Goal: Task Accomplishment & Management: Use online tool/utility

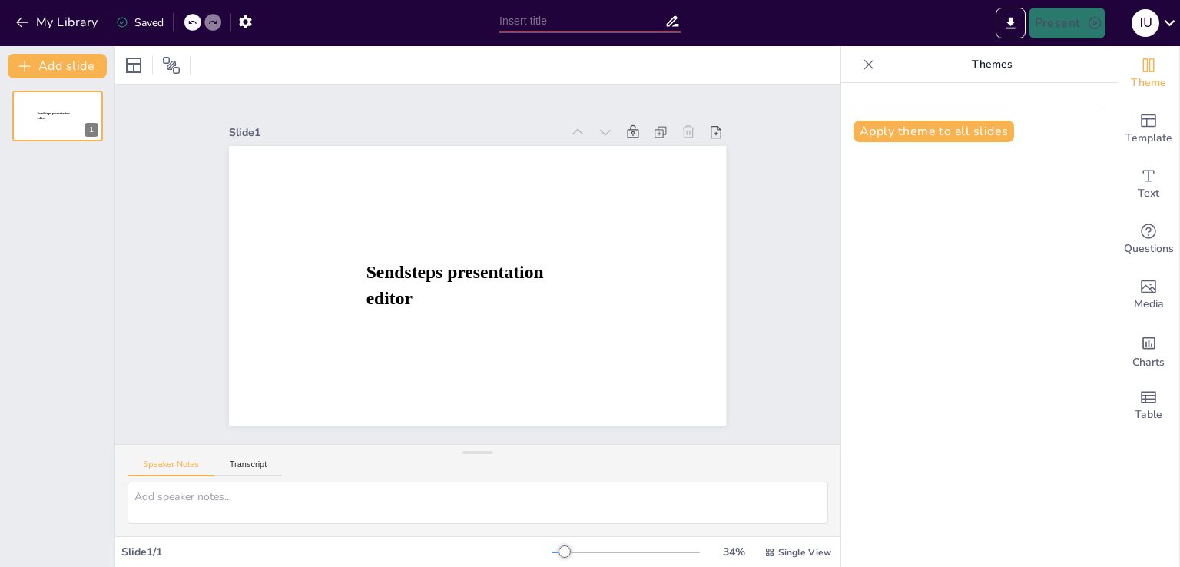
type input "New Sendsteps"
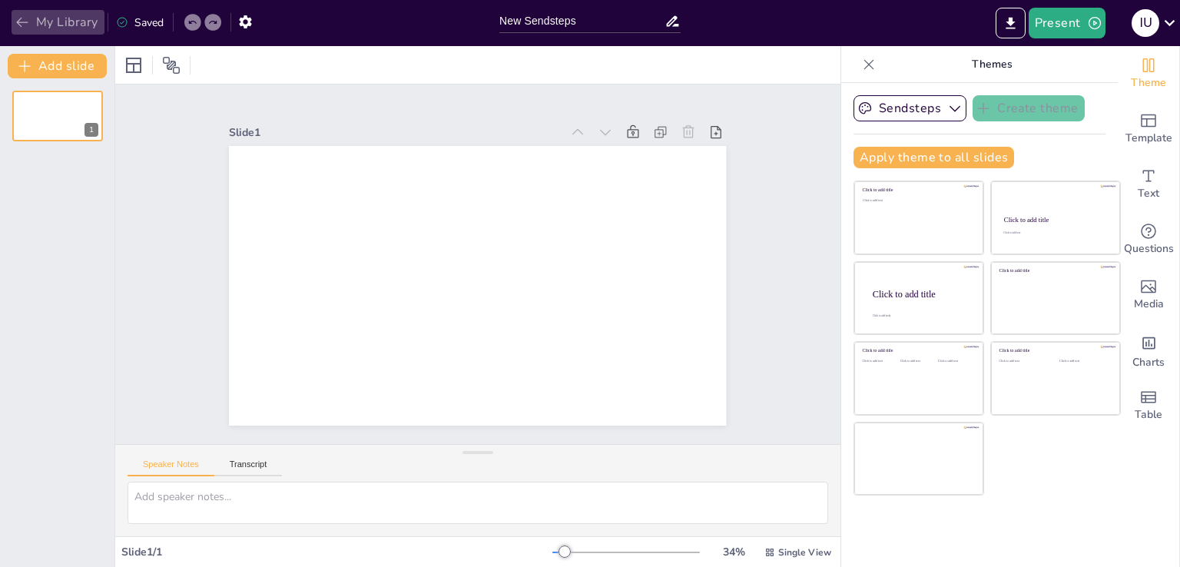
click at [83, 28] on button "My Library" at bounding box center [58, 22] width 93 height 25
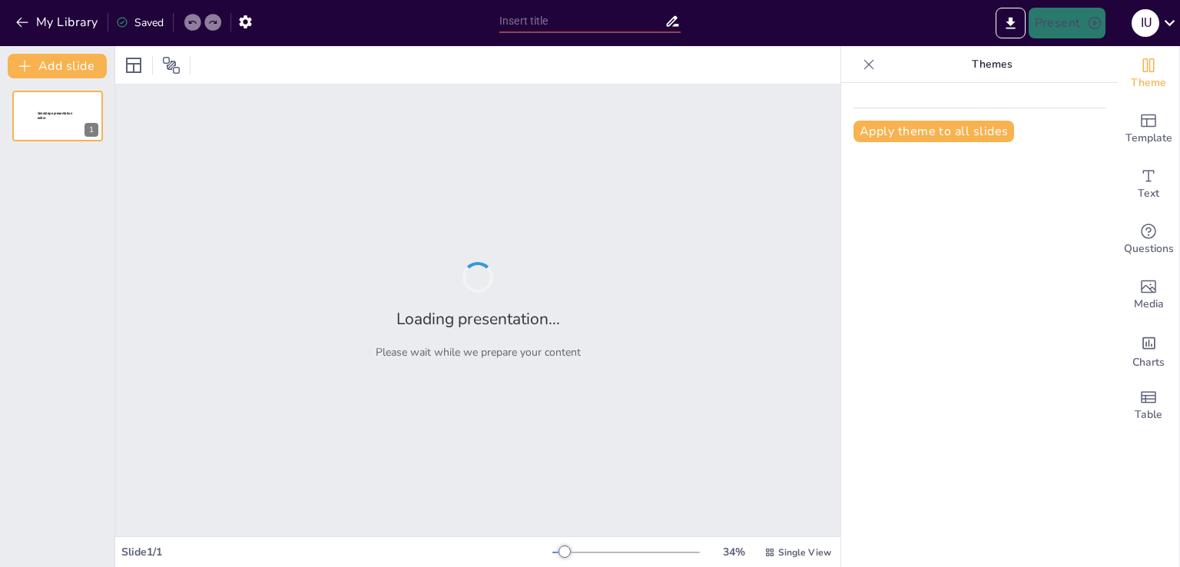
type input "[PERSON_NAME]: Від мрійника до бізнес-легенди"
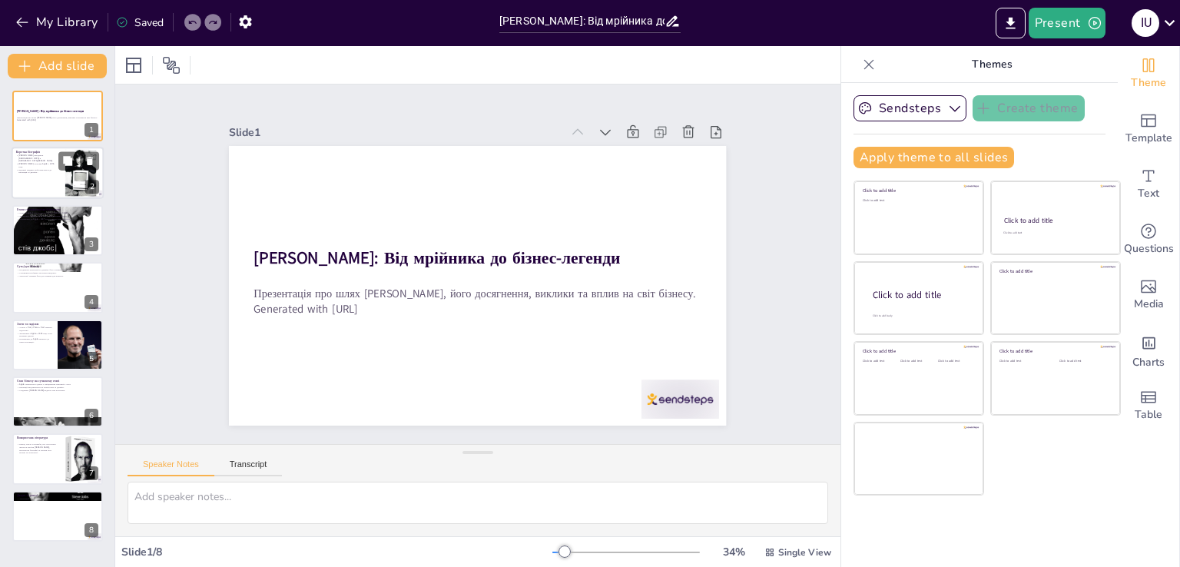
click at [44, 163] on p "[PERSON_NAME] заснував Apple у 1976 році." at bounding box center [36, 165] width 41 height 5
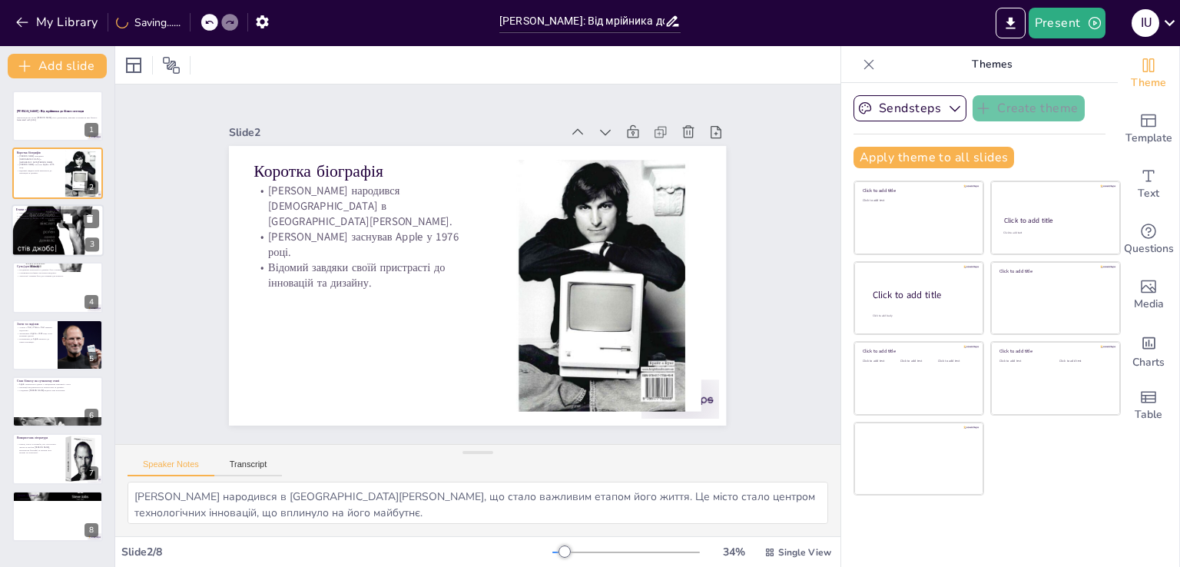
click at [51, 225] on div at bounding box center [58, 231] width 92 height 100
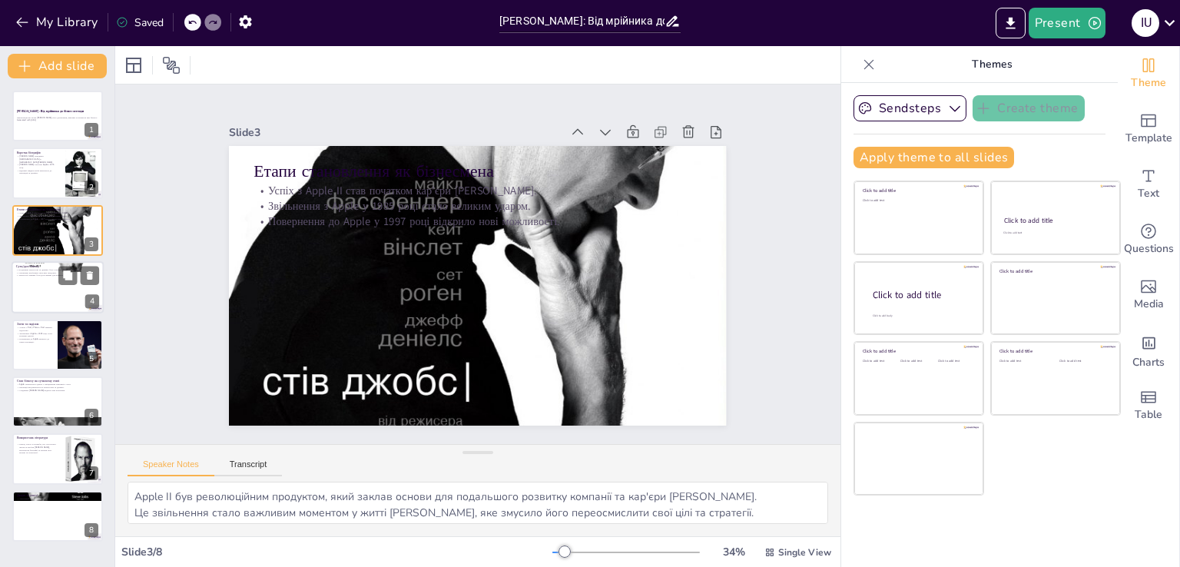
click at [31, 296] on div at bounding box center [58, 287] width 92 height 52
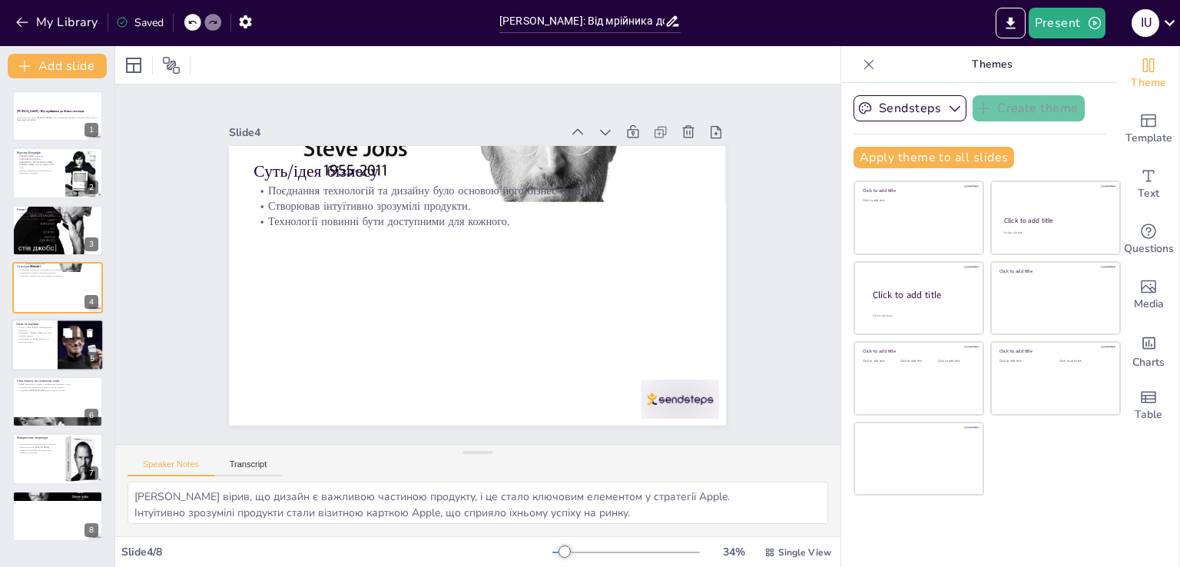
click at [41, 339] on p "Повернення до Apple призвело до нових інновацій." at bounding box center [34, 339] width 37 height 5
type textarea "Ці продукти стали знаковими для Apple і змінили споживчі звички, впливаючи на в…"
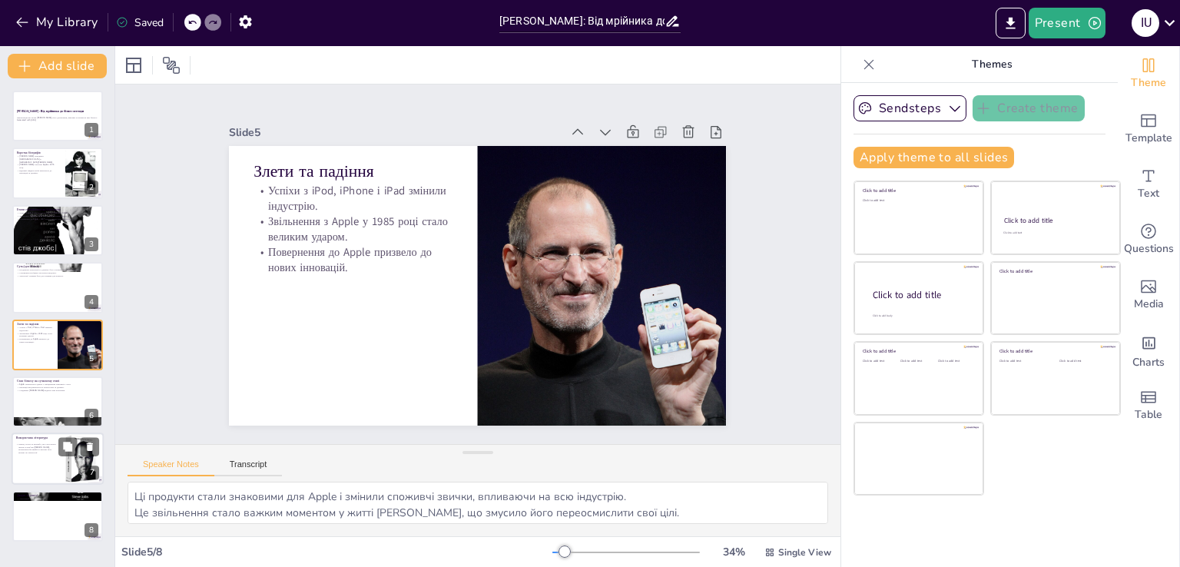
click at [45, 465] on div at bounding box center [58, 459] width 92 height 52
